Goal: Information Seeking & Learning: Learn about a topic

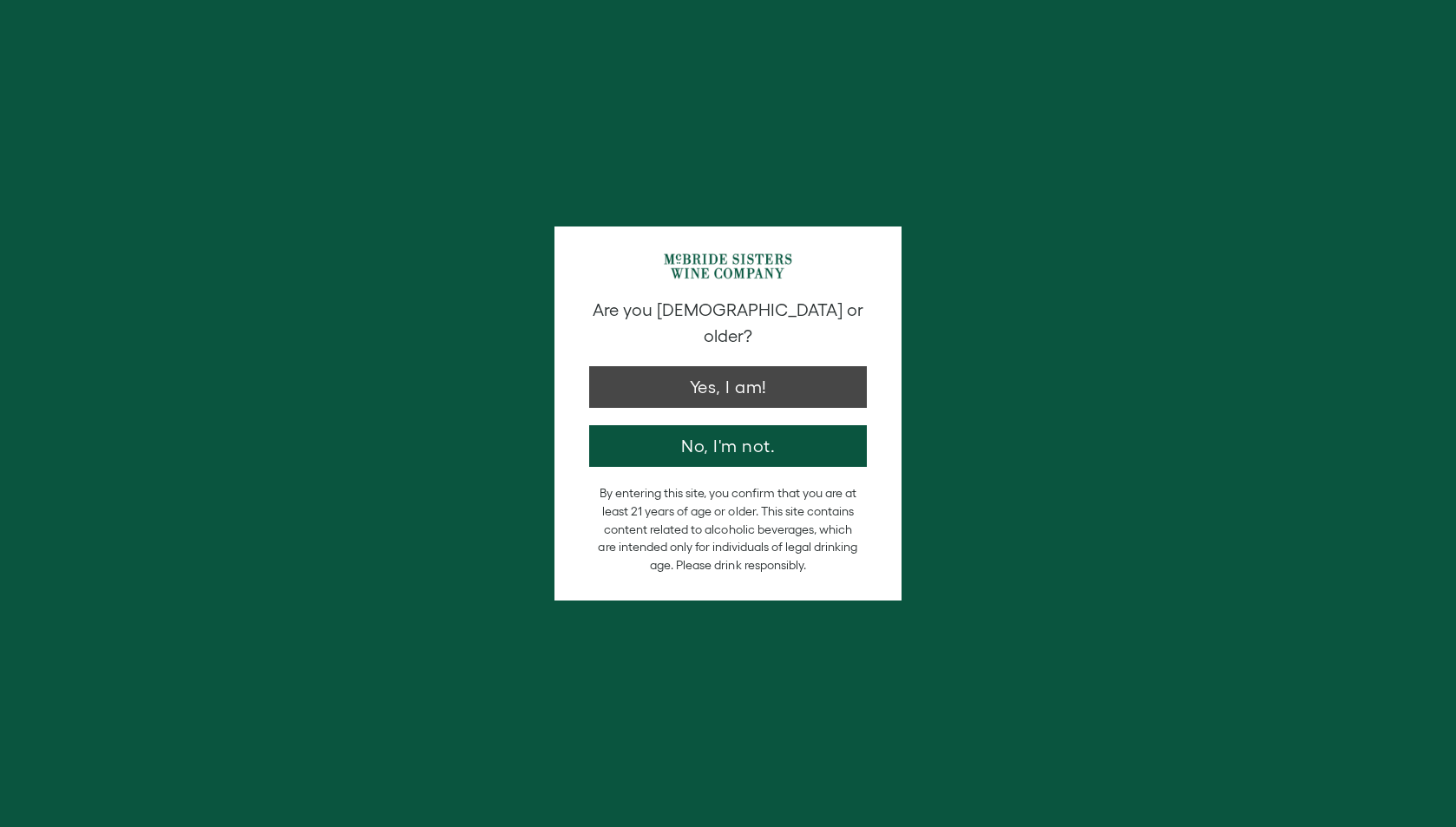
click at [715, 366] on button "Yes, I am!" at bounding box center [728, 387] width 278 height 42
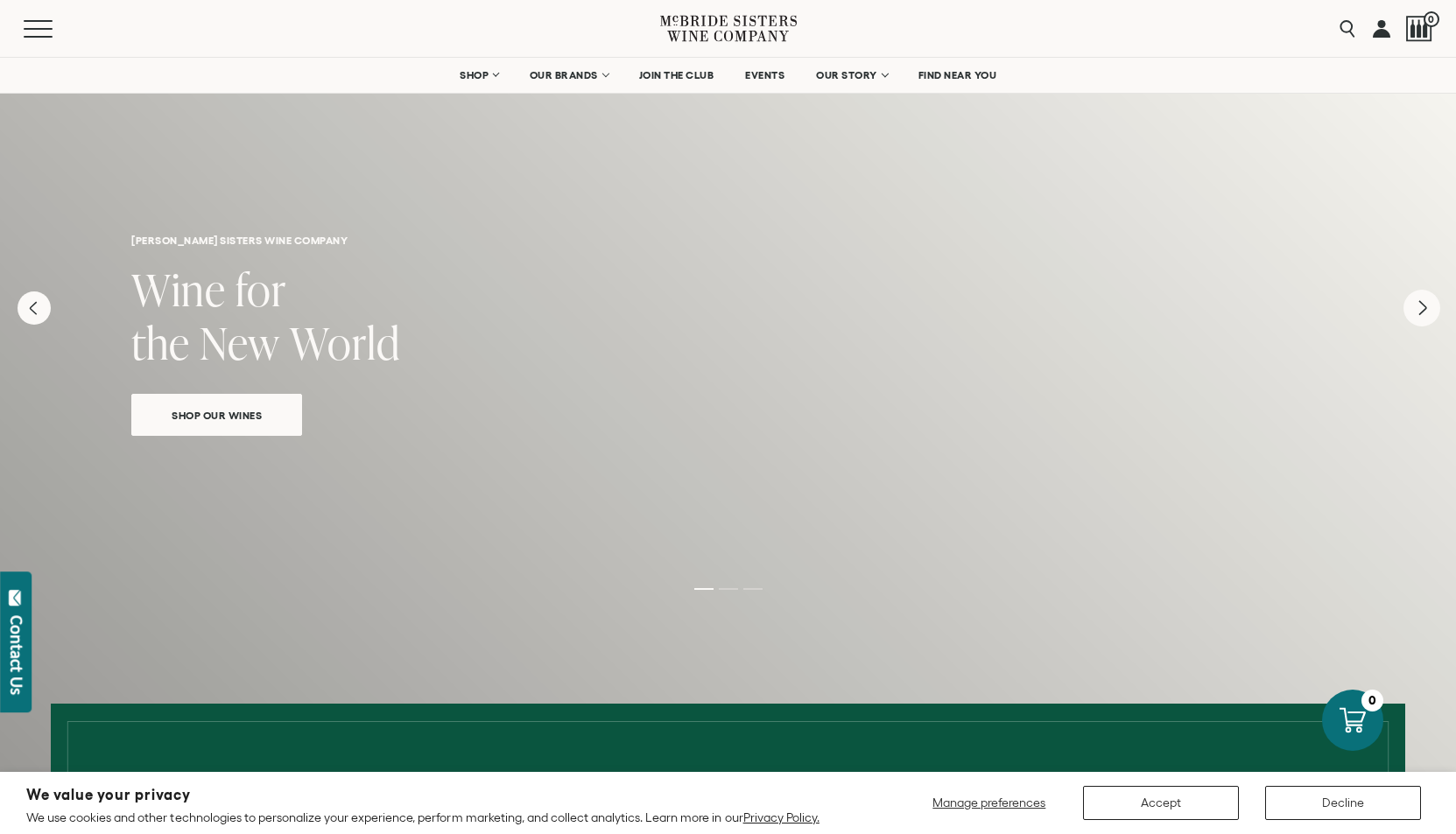
click at [1415, 305] on icon "Next" at bounding box center [1422, 308] width 36 height 36
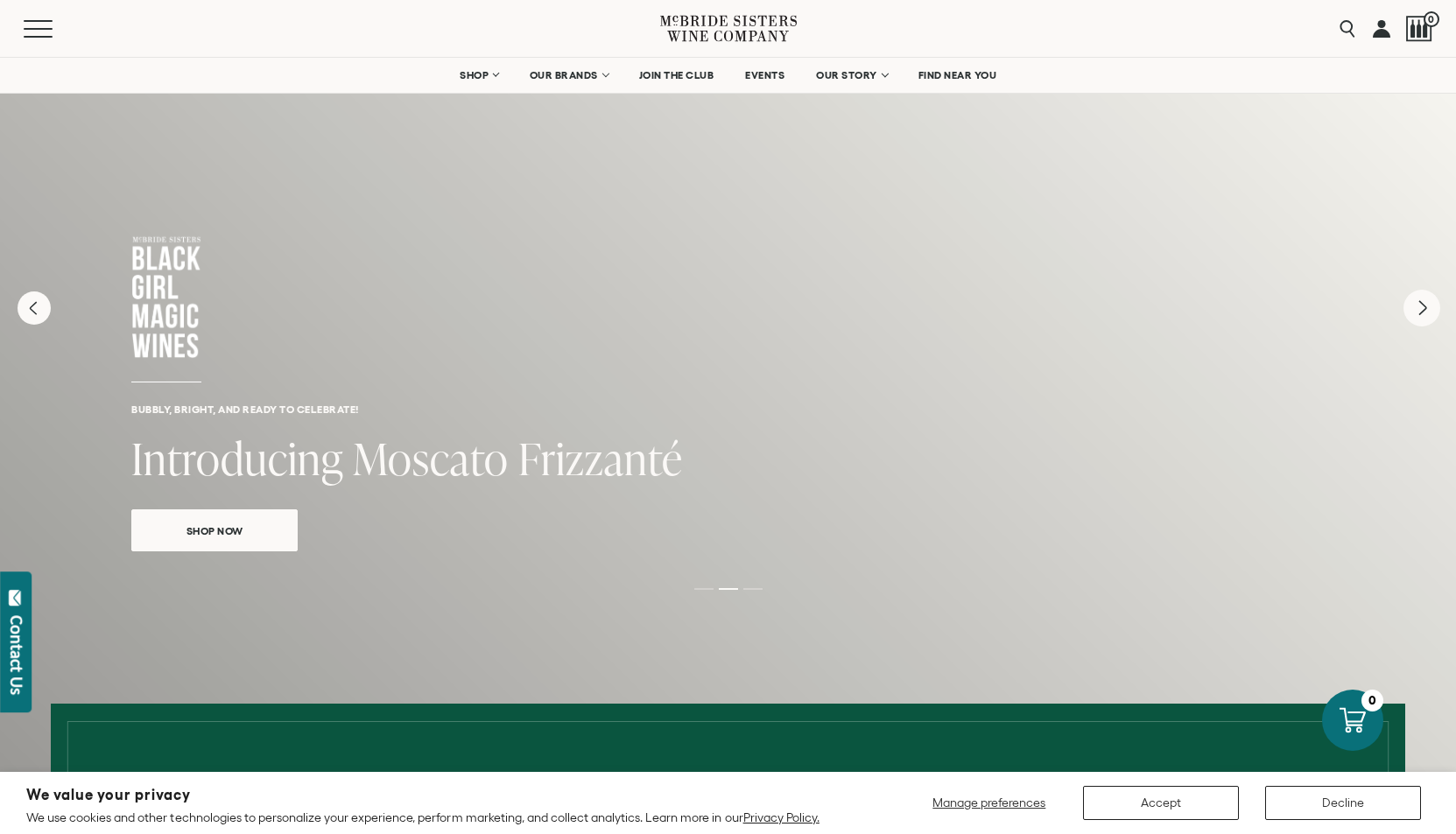
click at [1415, 305] on icon "Next" at bounding box center [1422, 308] width 36 height 36
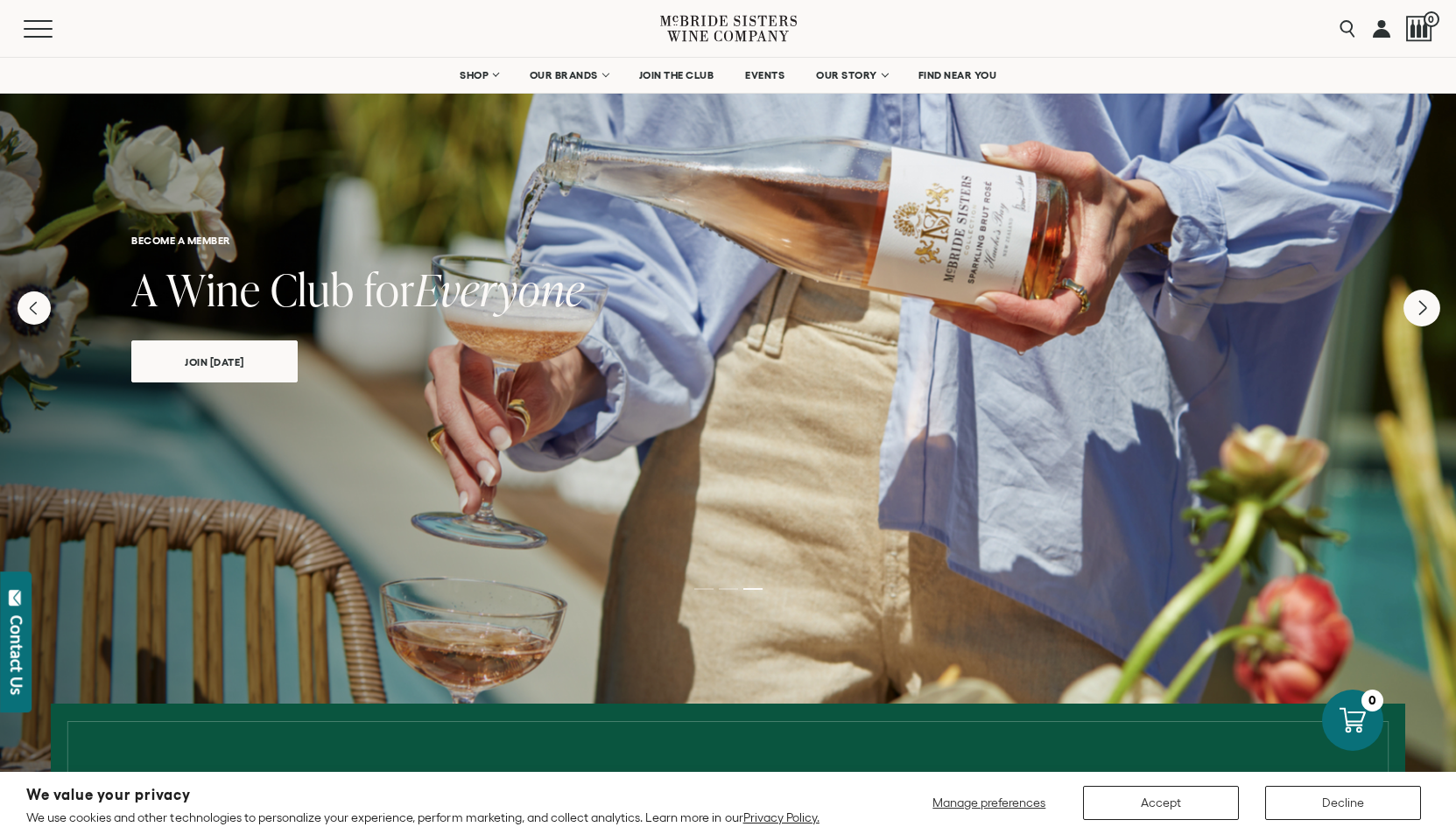
click at [1415, 305] on icon "Next" at bounding box center [1422, 308] width 36 height 36
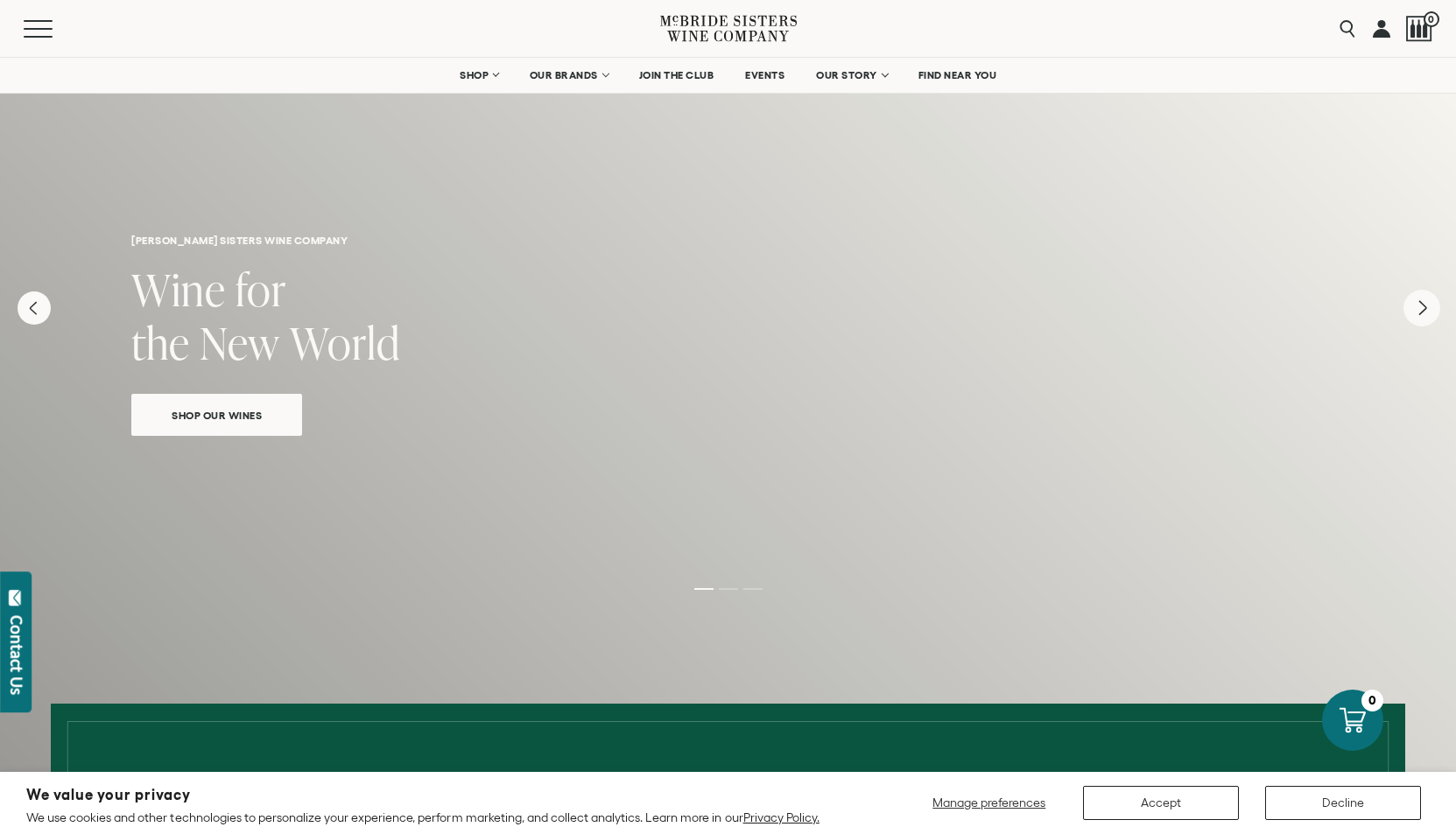
click at [1422, 305] on icon "Next" at bounding box center [1423, 308] width 7 height 14
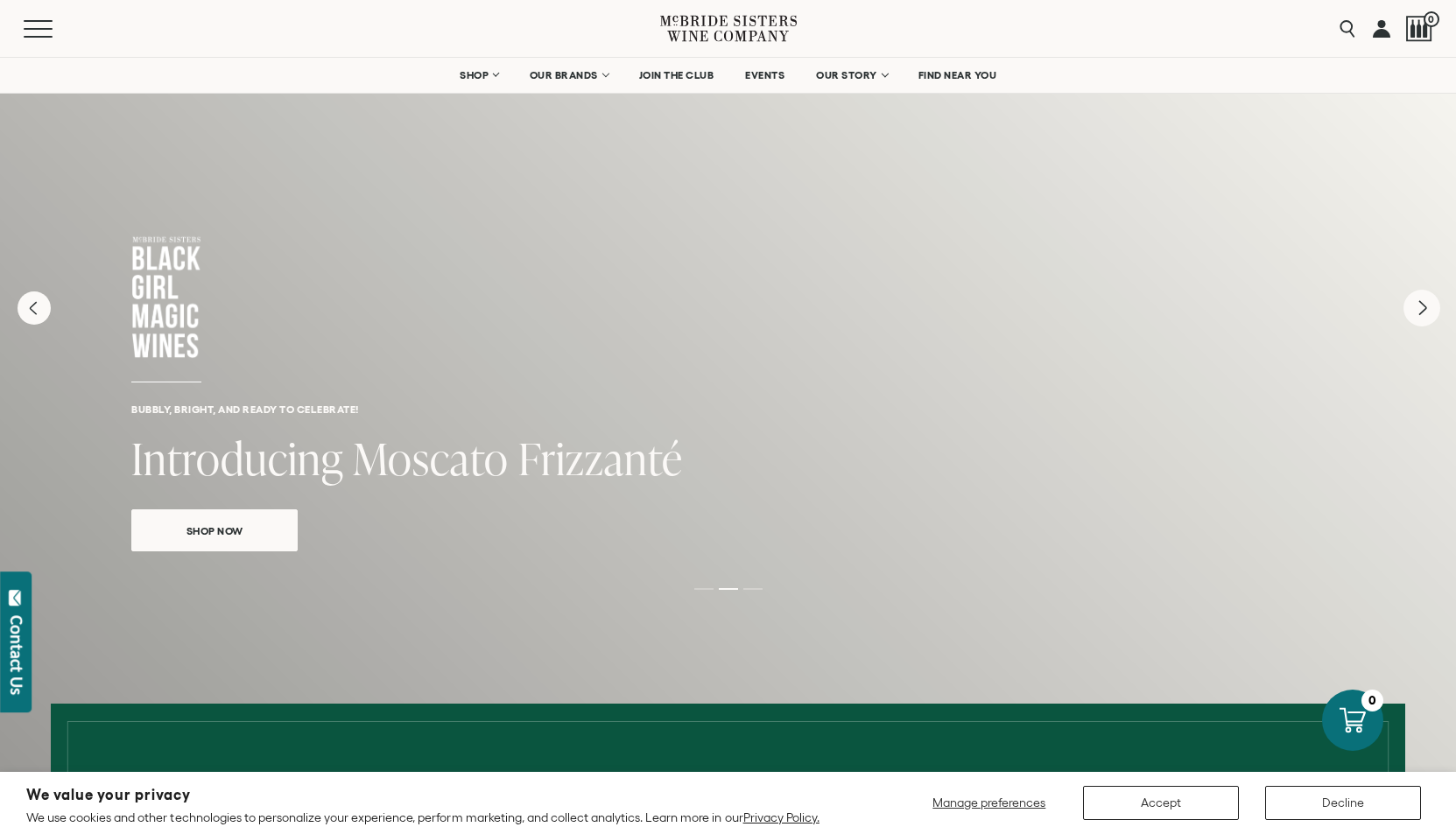
click at [1422, 305] on icon "Next" at bounding box center [1423, 308] width 7 height 14
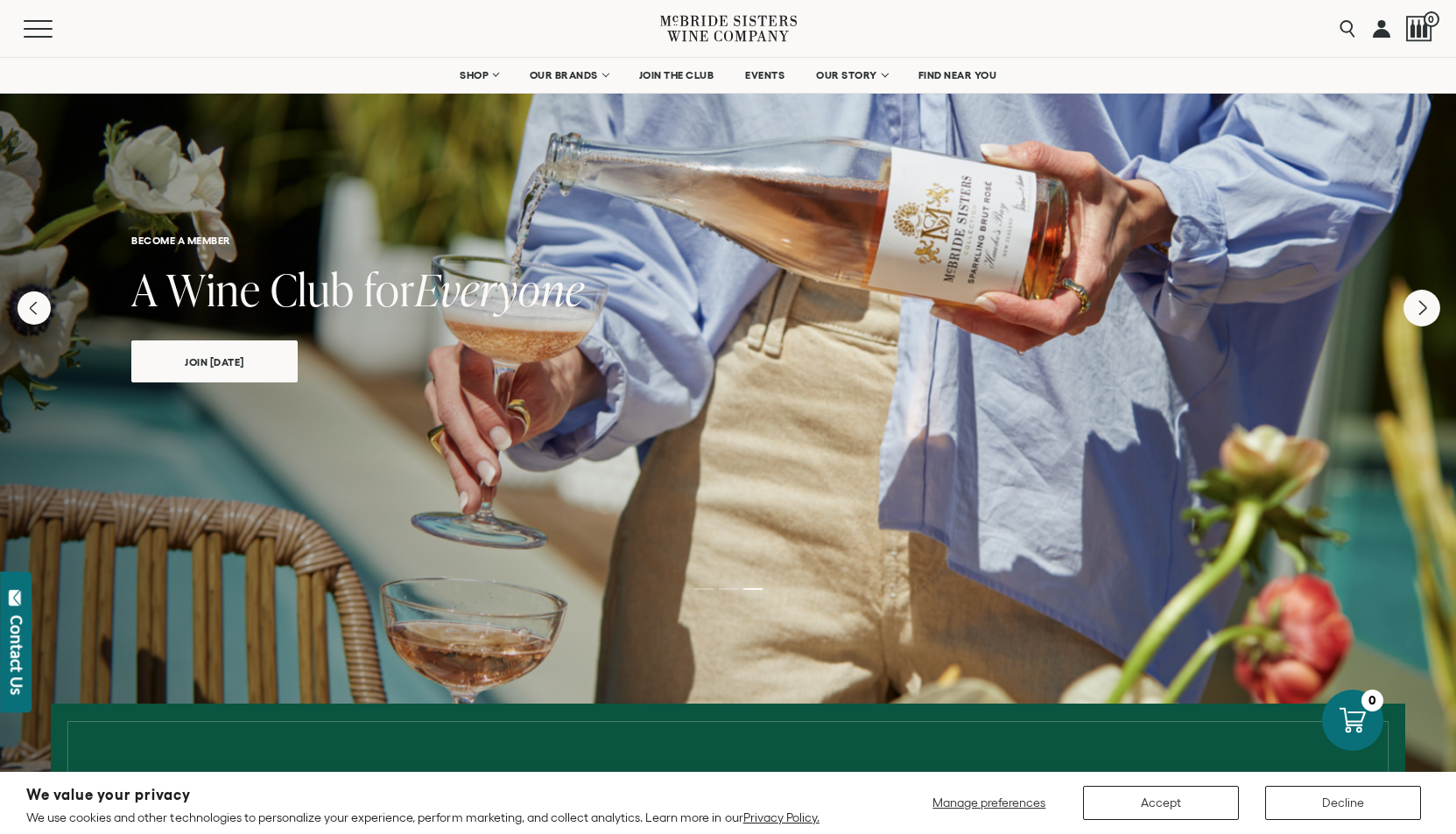
click at [1422, 305] on icon "Next" at bounding box center [1423, 308] width 7 height 14
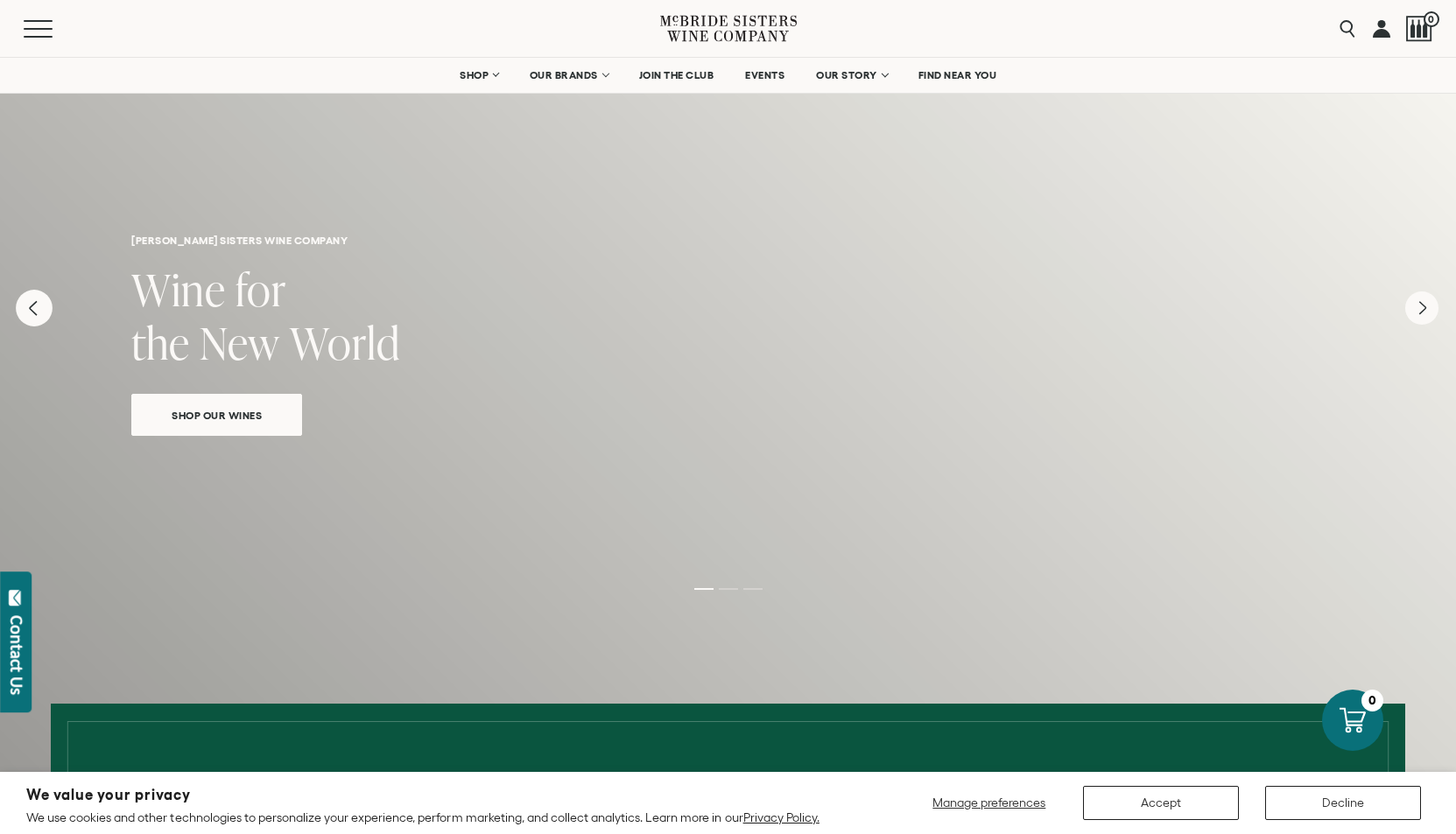
click at [35, 313] on icon "Previous" at bounding box center [33, 308] width 7 height 14
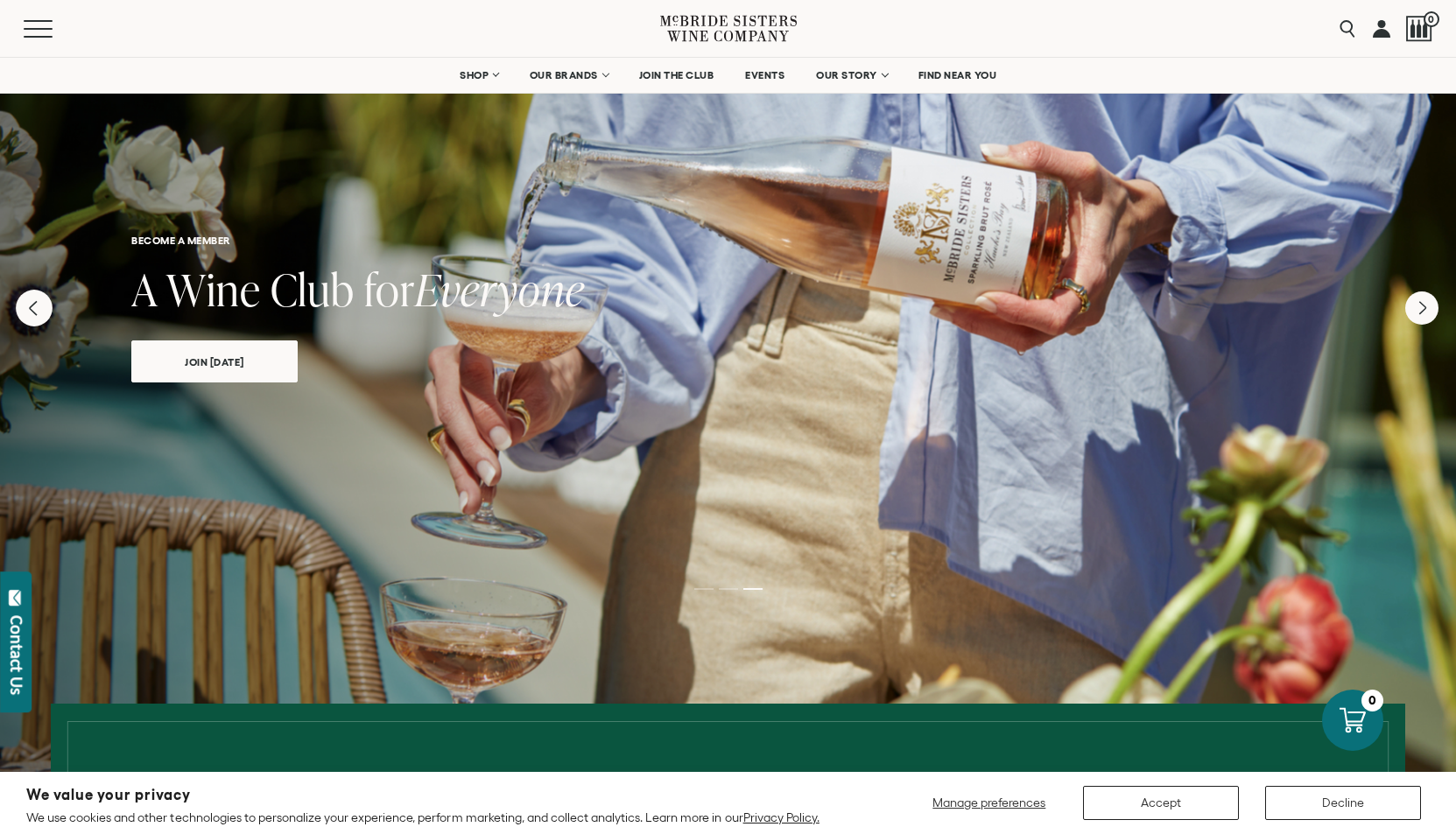
click at [35, 313] on icon "Previous" at bounding box center [33, 308] width 7 height 14
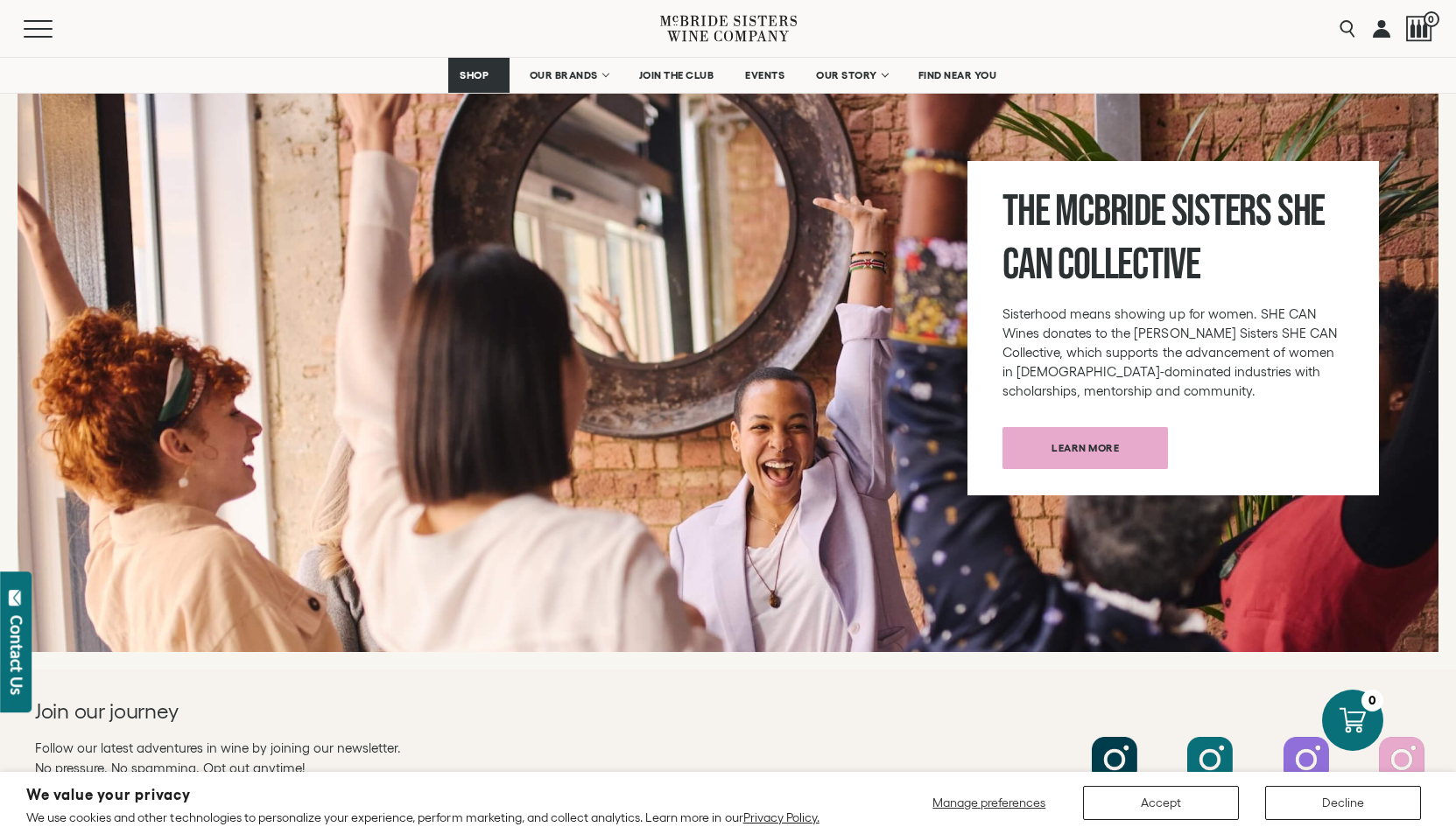
scroll to position [6506, 0]
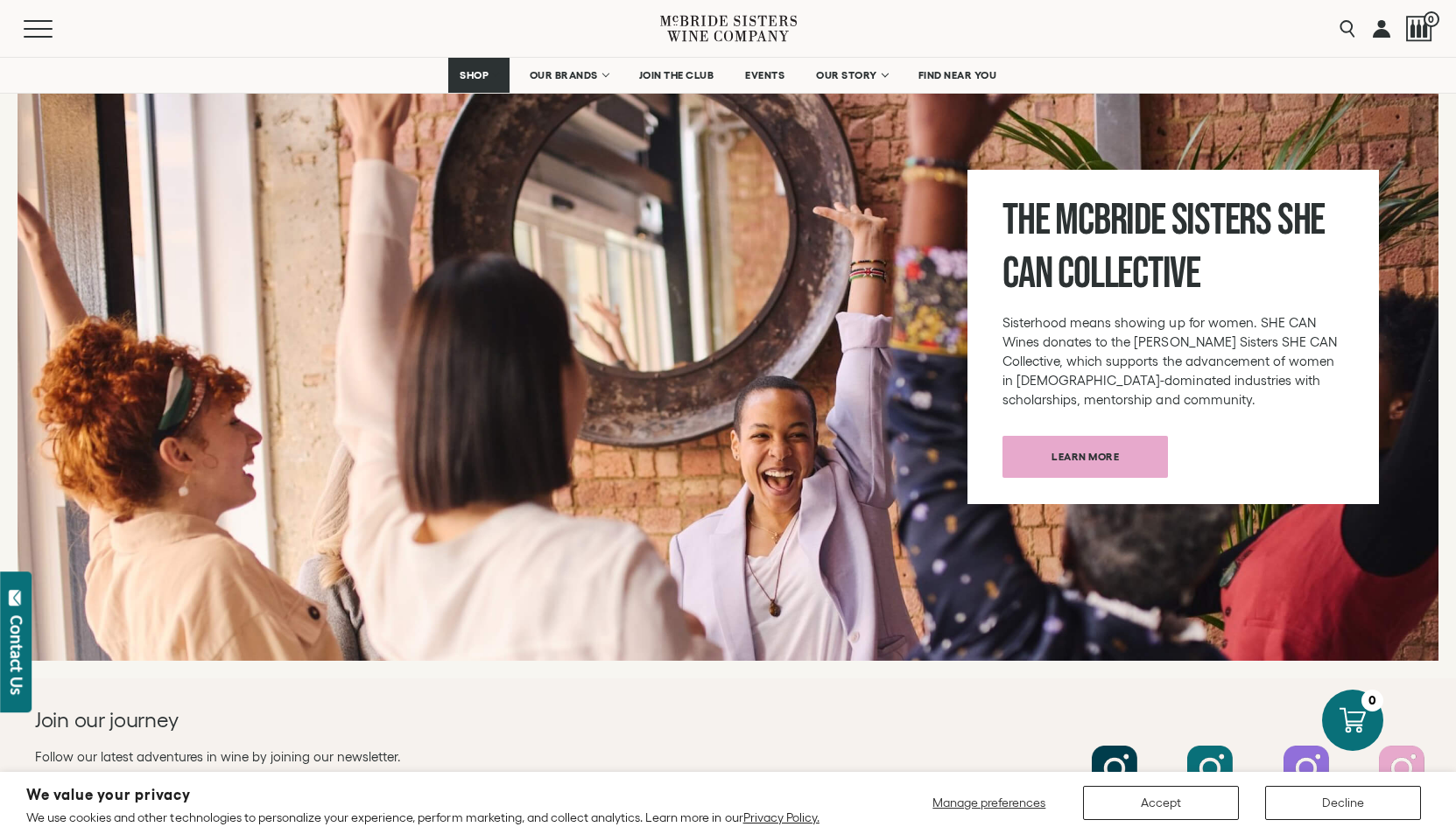
click at [1101, 440] on span "Learn more" at bounding box center [1085, 457] width 129 height 34
